Goal: Task Accomplishment & Management: Manage account settings

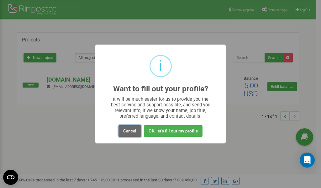
click at [126, 131] on button "Cancel" at bounding box center [129, 131] width 23 height 12
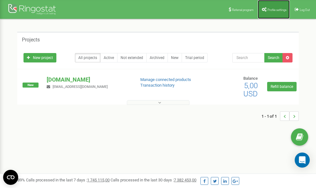
click at [272, 8] on span "Profile settings" at bounding box center [276, 9] width 19 height 3
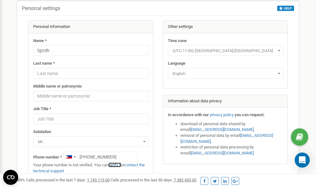
click at [119, 164] on link "verify it" at bounding box center [114, 164] width 13 height 5
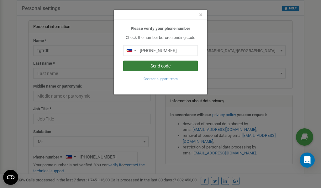
click at [154, 65] on button "Send code" at bounding box center [160, 65] width 75 height 11
